Goal: Navigation & Orientation: Find specific page/section

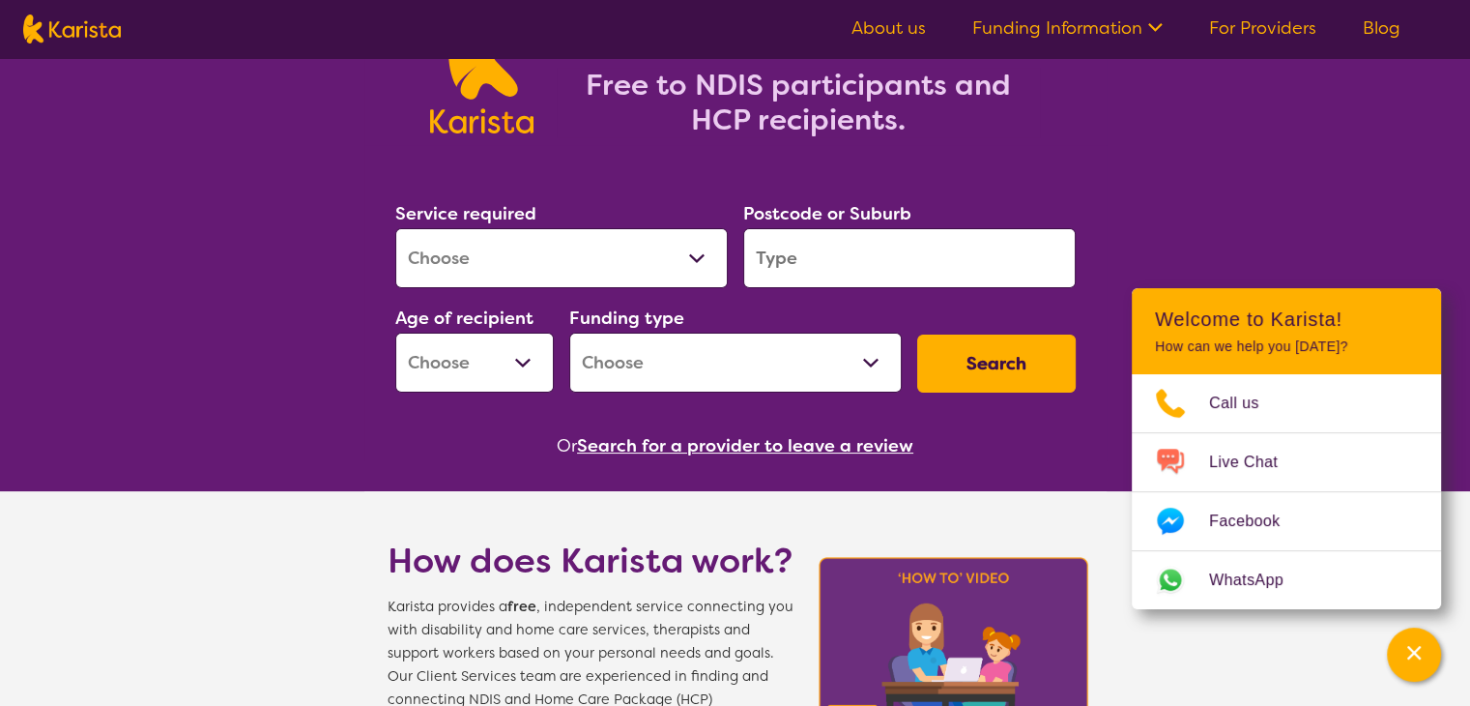
scroll to position [193, 0]
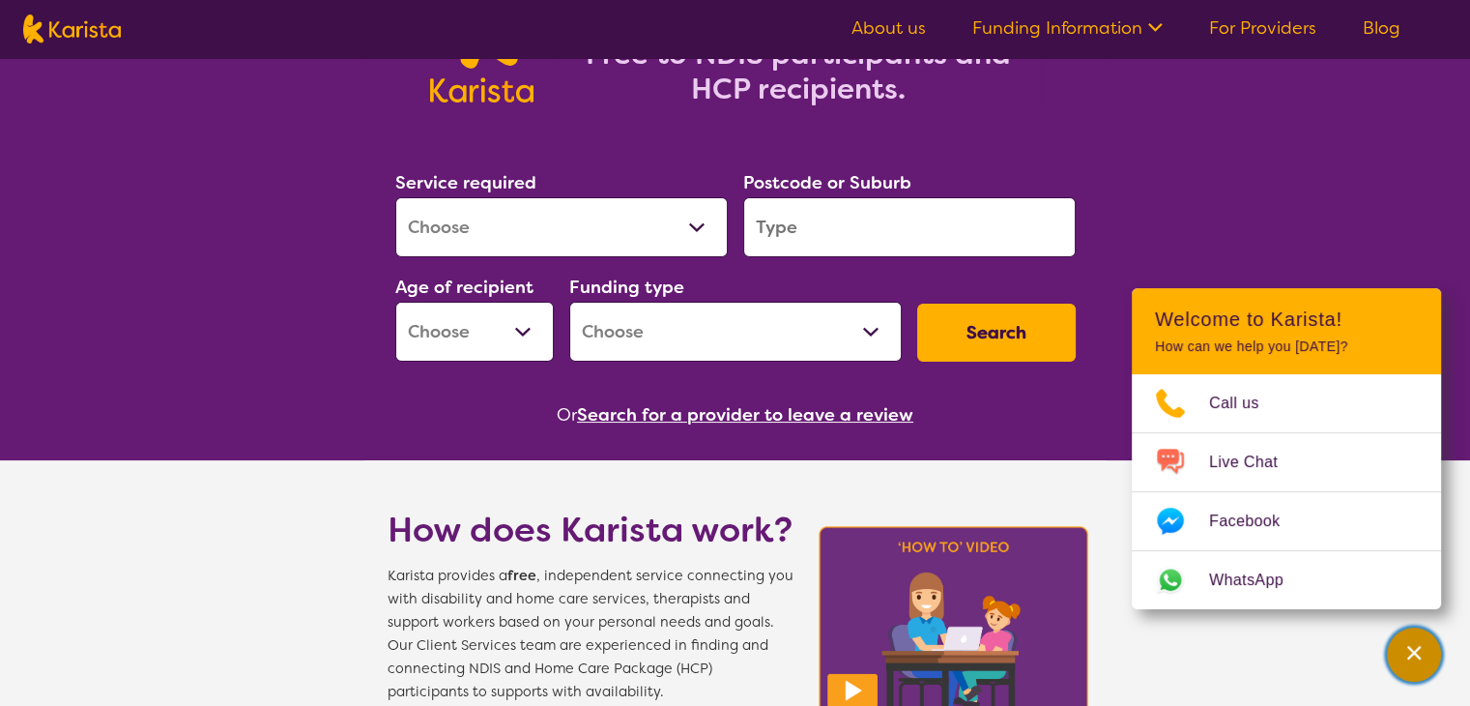
click at [1411, 642] on div "Channel Menu" at bounding box center [1414, 654] width 39 height 43
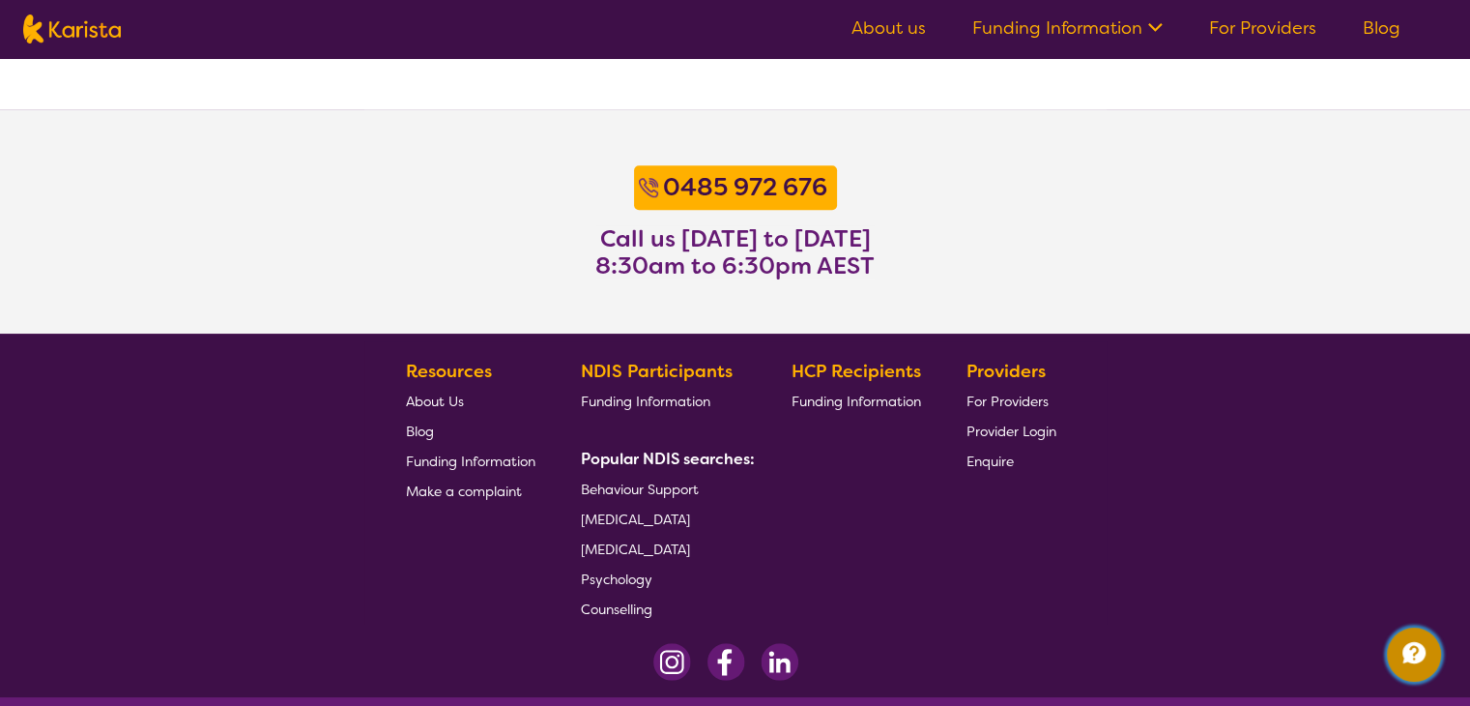
scroll to position [1602, 0]
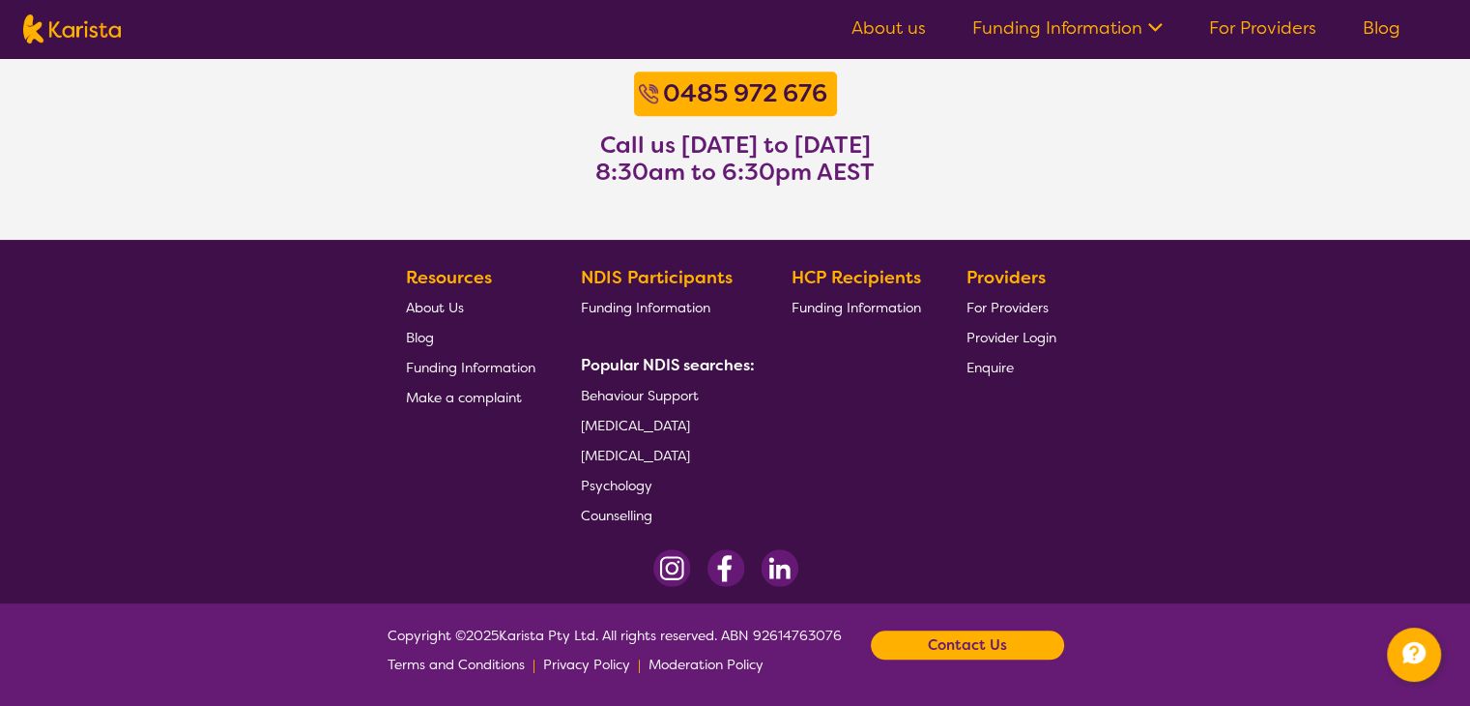
click at [1033, 330] on span "Provider Login" at bounding box center [1011, 337] width 90 height 17
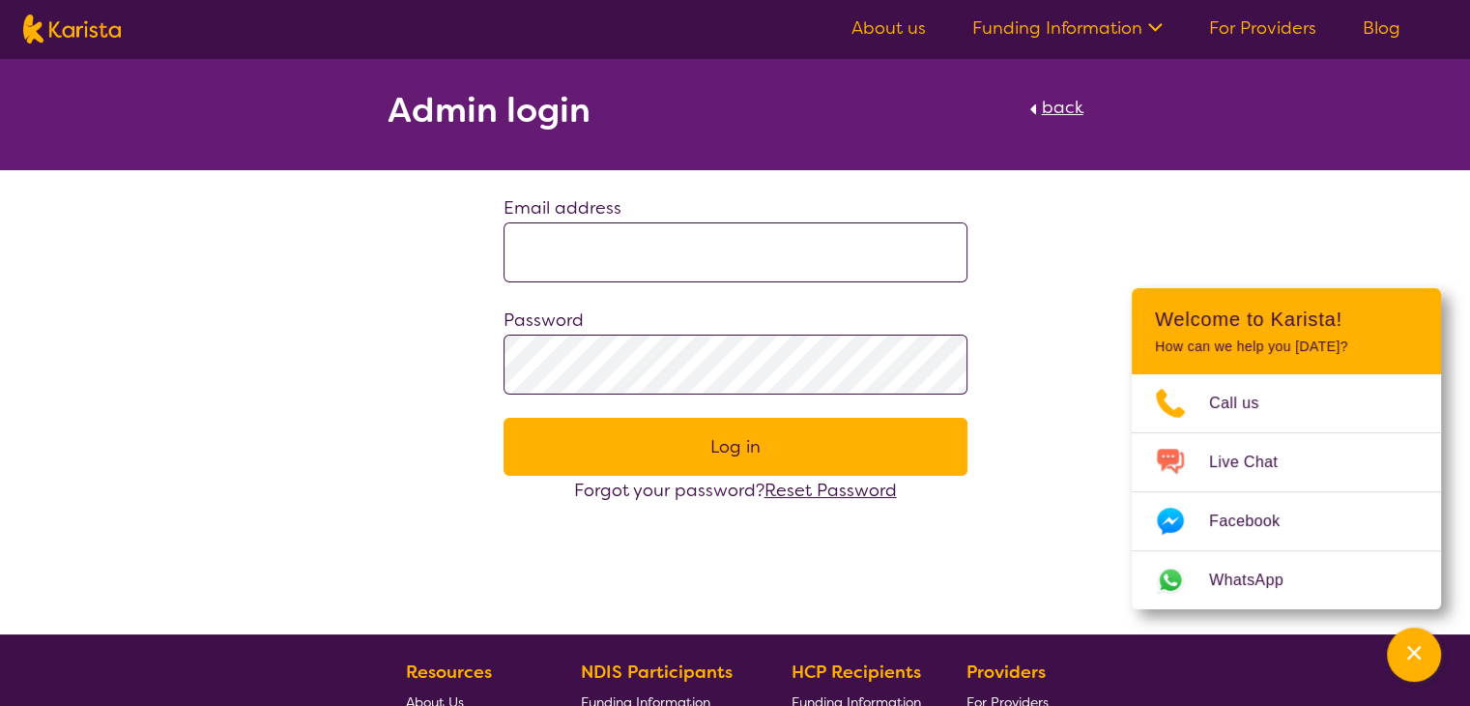
click at [1129, 16] on link "Funding Information" at bounding box center [1067, 27] width 190 height 23
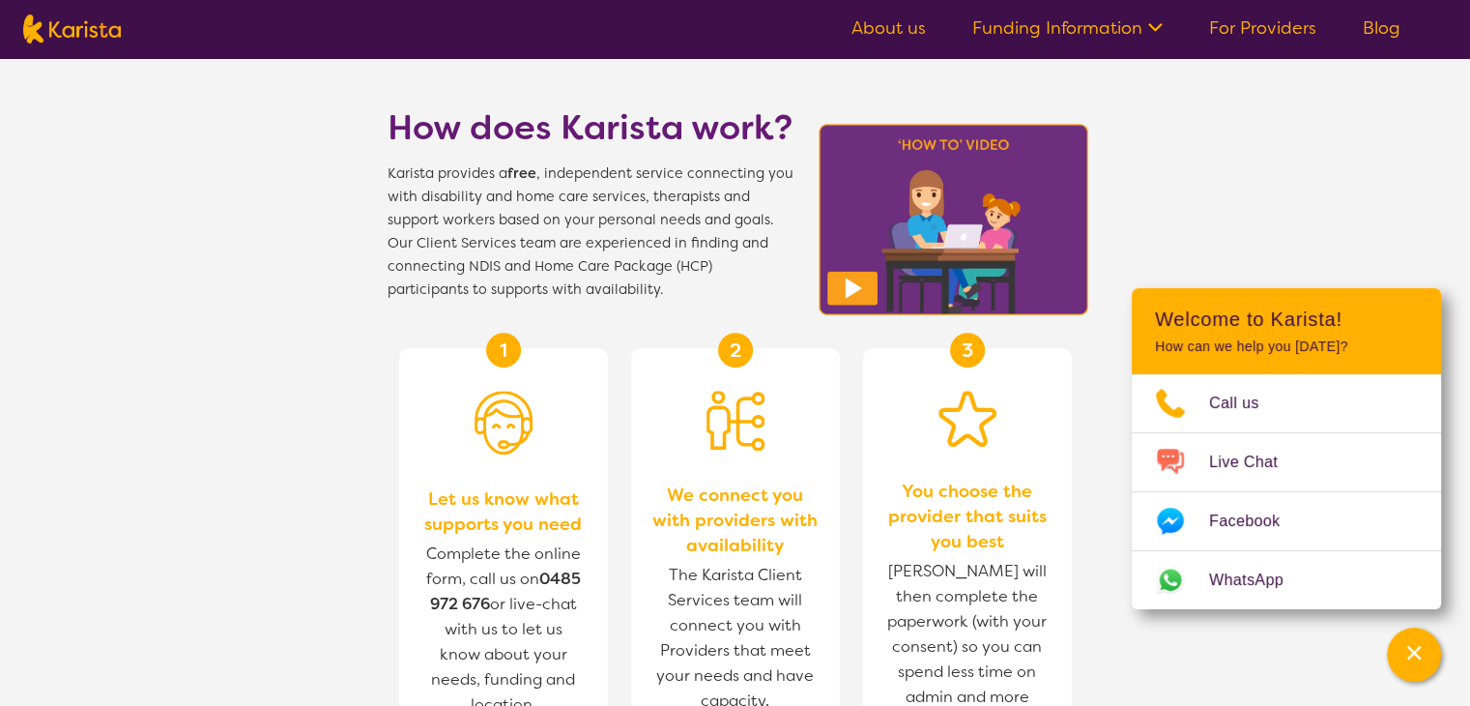
scroll to position [539, 0]
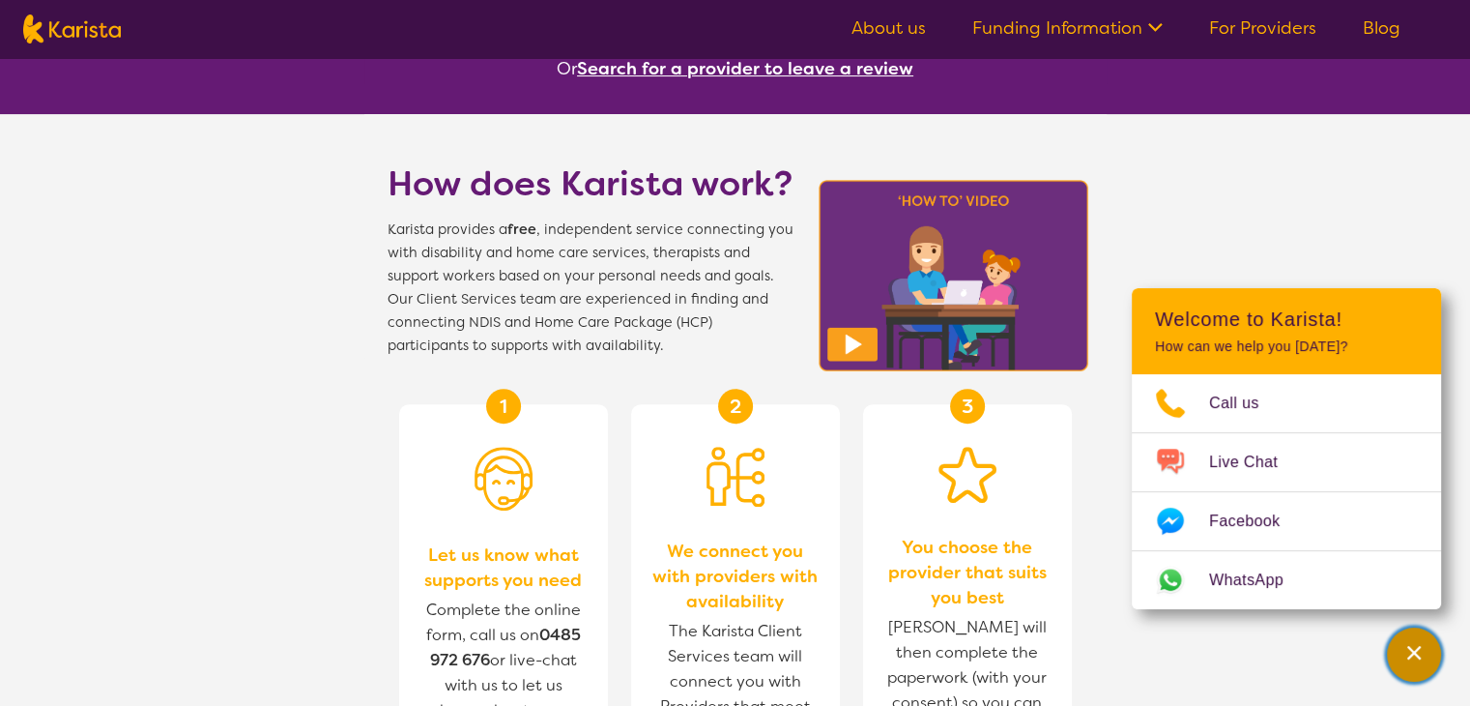
click at [1415, 639] on div "Channel Menu" at bounding box center [1414, 654] width 39 height 43
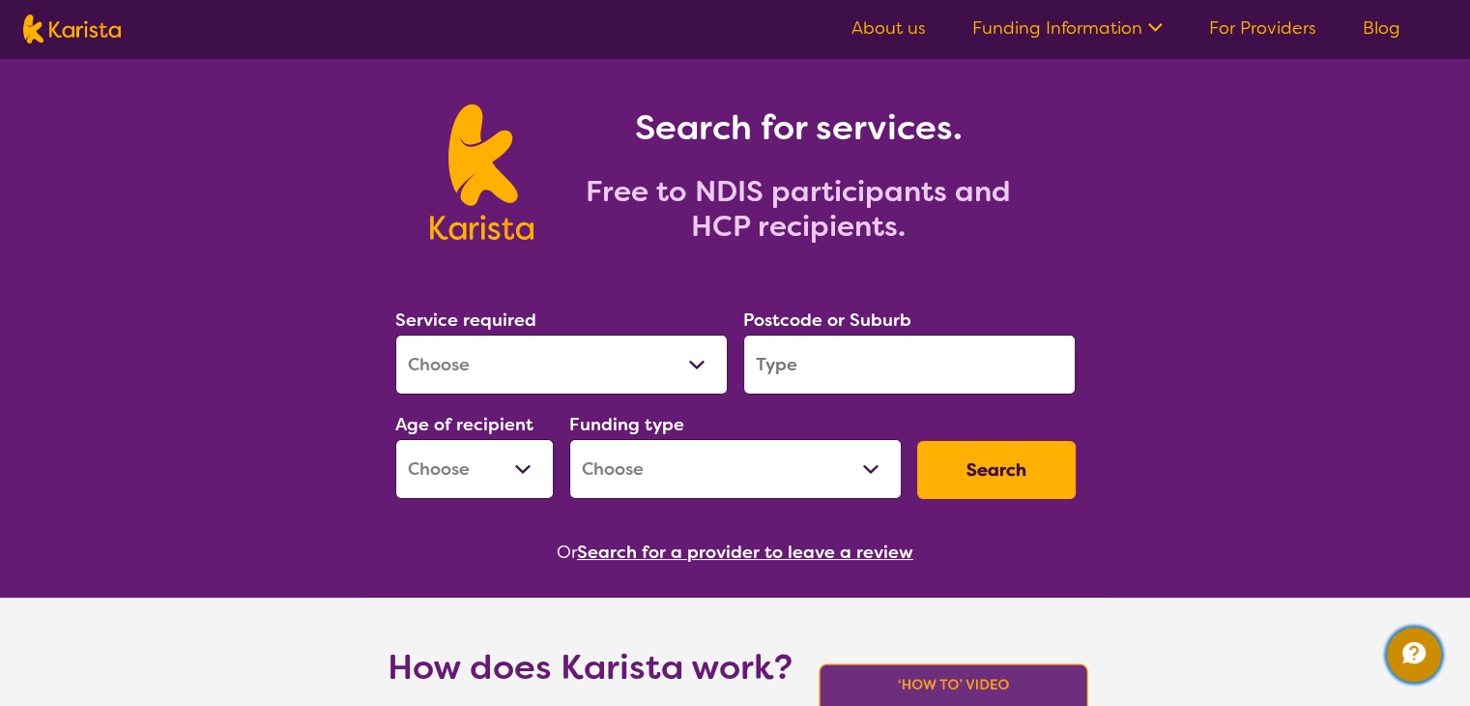
scroll to position [0, 0]
